Goal: Find specific page/section

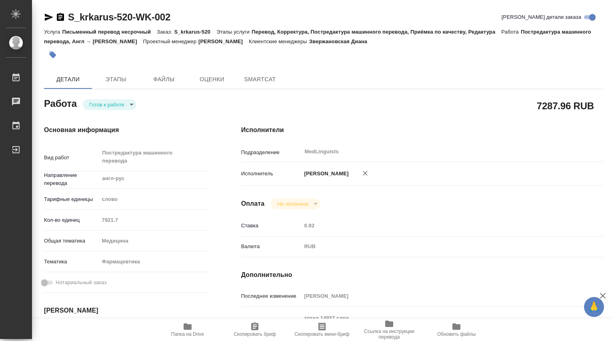
type textarea "x"
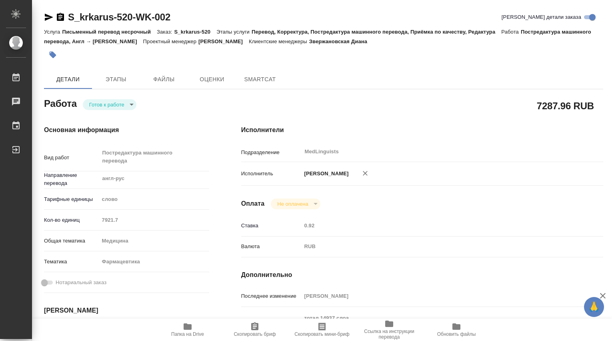
type textarea "x"
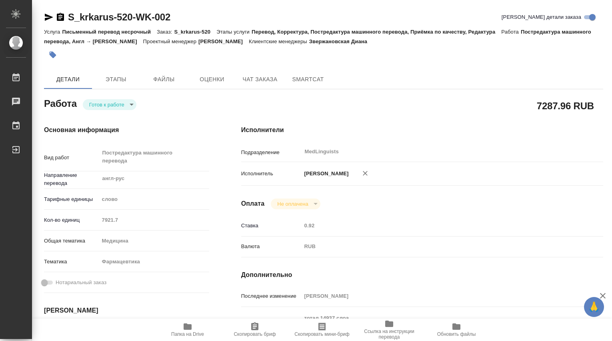
type textarea "x"
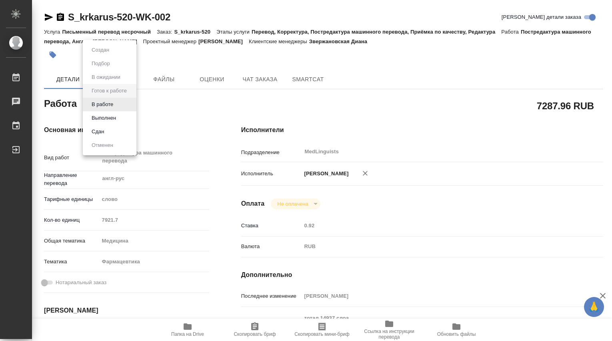
type textarea "x"
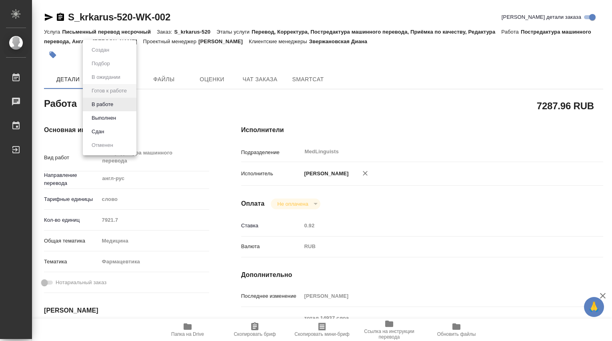
click at [129, 107] on body "🙏 .cls-1 fill:#fff; AWATERA [PERSON_NAME] Чаты График Выйти S_krkarus-520-WK-00…" at bounding box center [306, 170] width 612 height 341
click at [110, 106] on button "В работе" at bounding box center [102, 104] width 26 height 9
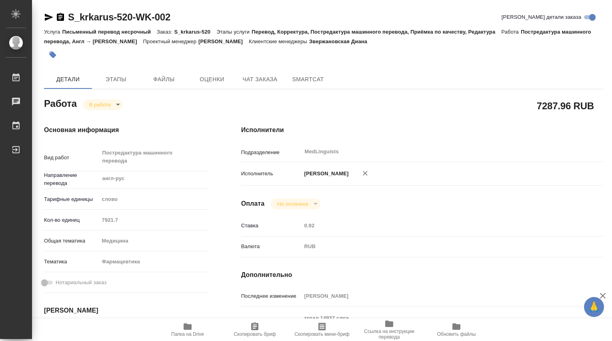
type textarea "x"
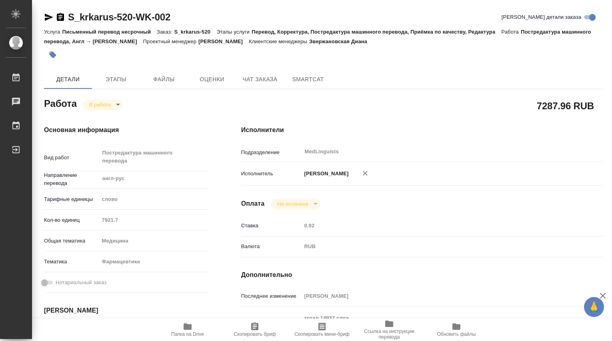
type textarea "x"
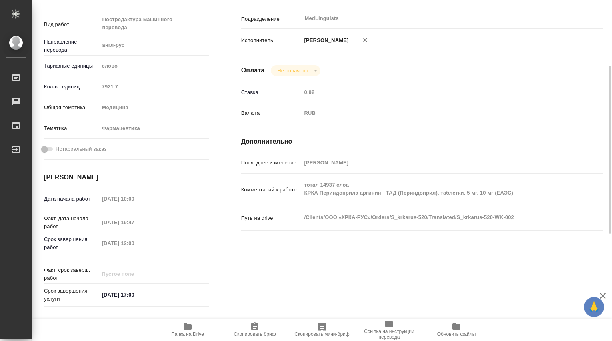
type textarea "x"
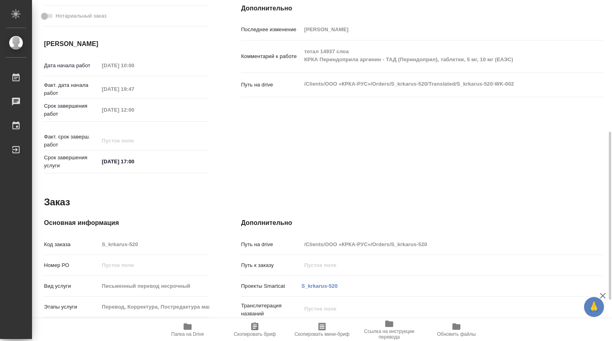
scroll to position [133, 0]
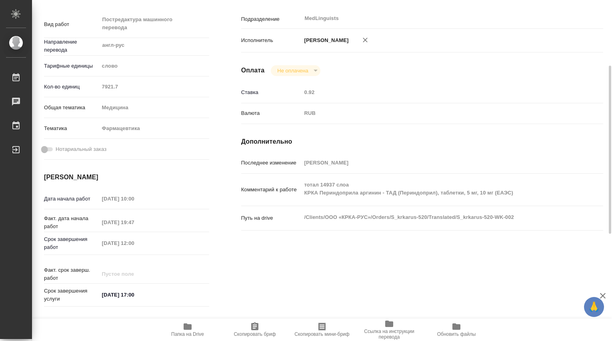
click at [183, 328] on icon "button" at bounding box center [188, 326] width 10 height 10
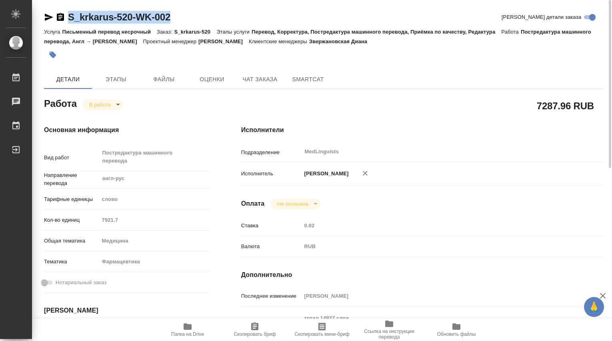
drag, startPoint x: 185, startPoint y: 14, endPoint x: 66, endPoint y: 17, distance: 119.2
click at [66, 17] on div "S_krkarus-520-WK-002 [PERSON_NAME] детали заказа" at bounding box center [323, 17] width 559 height 13
type textarea "x"
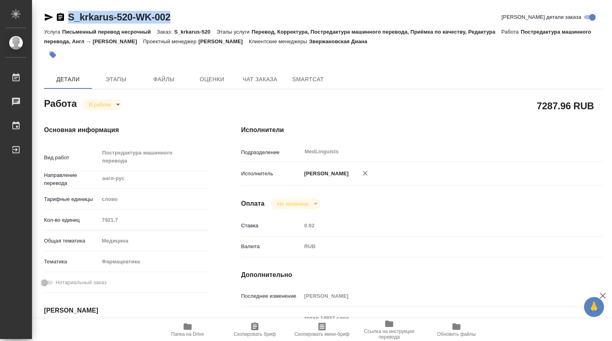
type textarea "x"
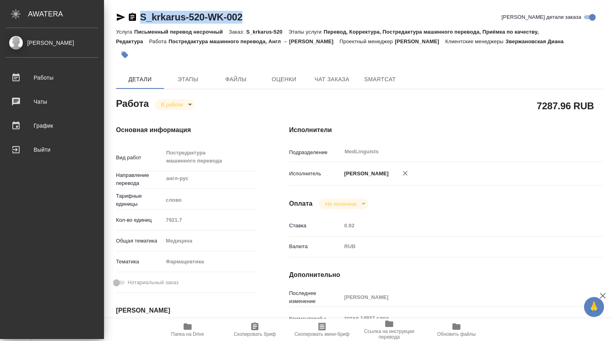
copy link "S_krkarus-520-WK-002"
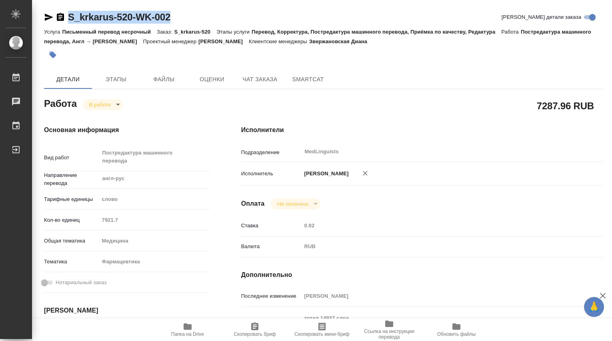
type textarea "x"
